Goal: Task Accomplishment & Management: Complete application form

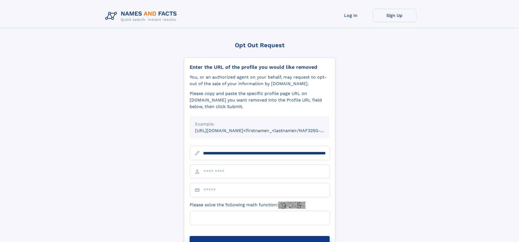
scroll to position [0, 64]
type input "**********"
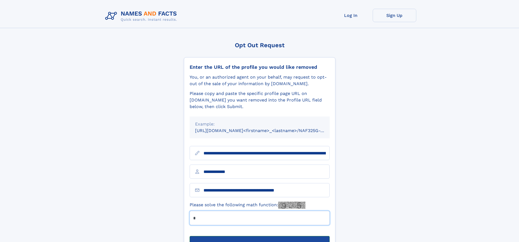
type input "*"
click at [260, 236] on button "Submit Opt Out Request" at bounding box center [260, 244] width 140 height 17
